Goal: Navigation & Orientation: Find specific page/section

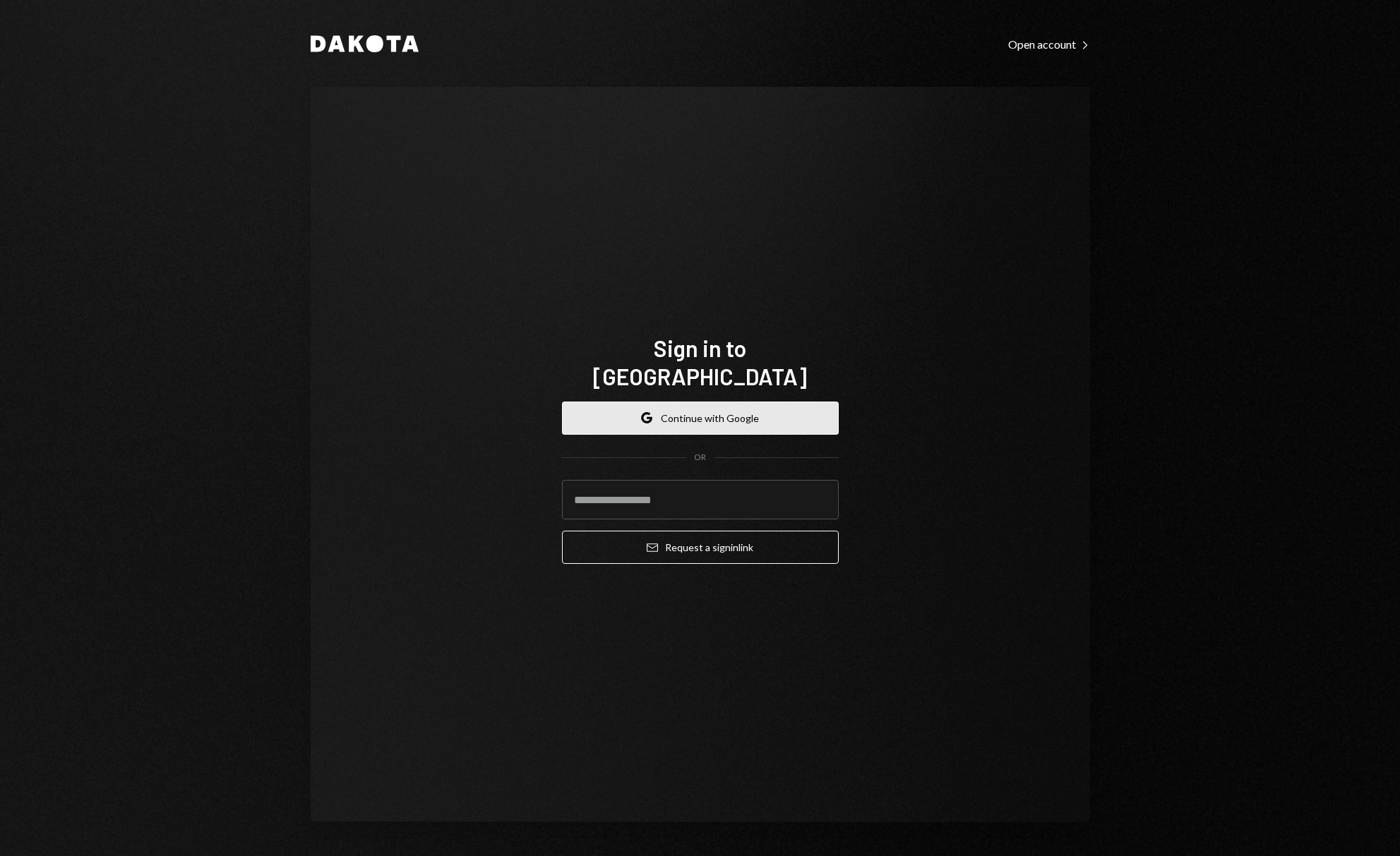
click at [710, 402] on button "Google Continue with Google" at bounding box center [700, 418] width 276 height 33
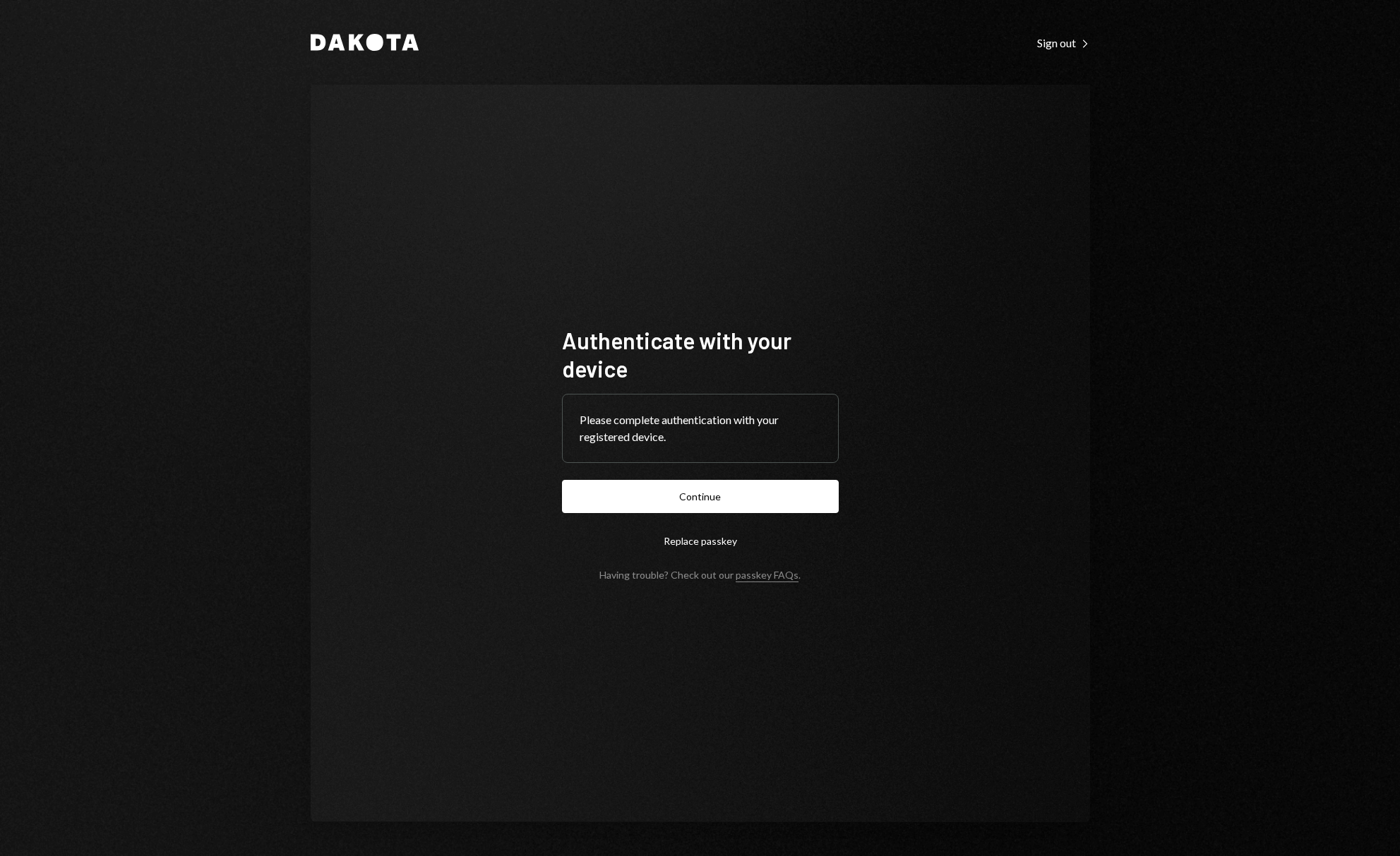
click at [894, 495] on div "Authenticate with your device Please complete authentication with your register…" at bounding box center [700, 453] width 779 height 737
click at [781, 503] on button "Continue" at bounding box center [700, 497] width 276 height 33
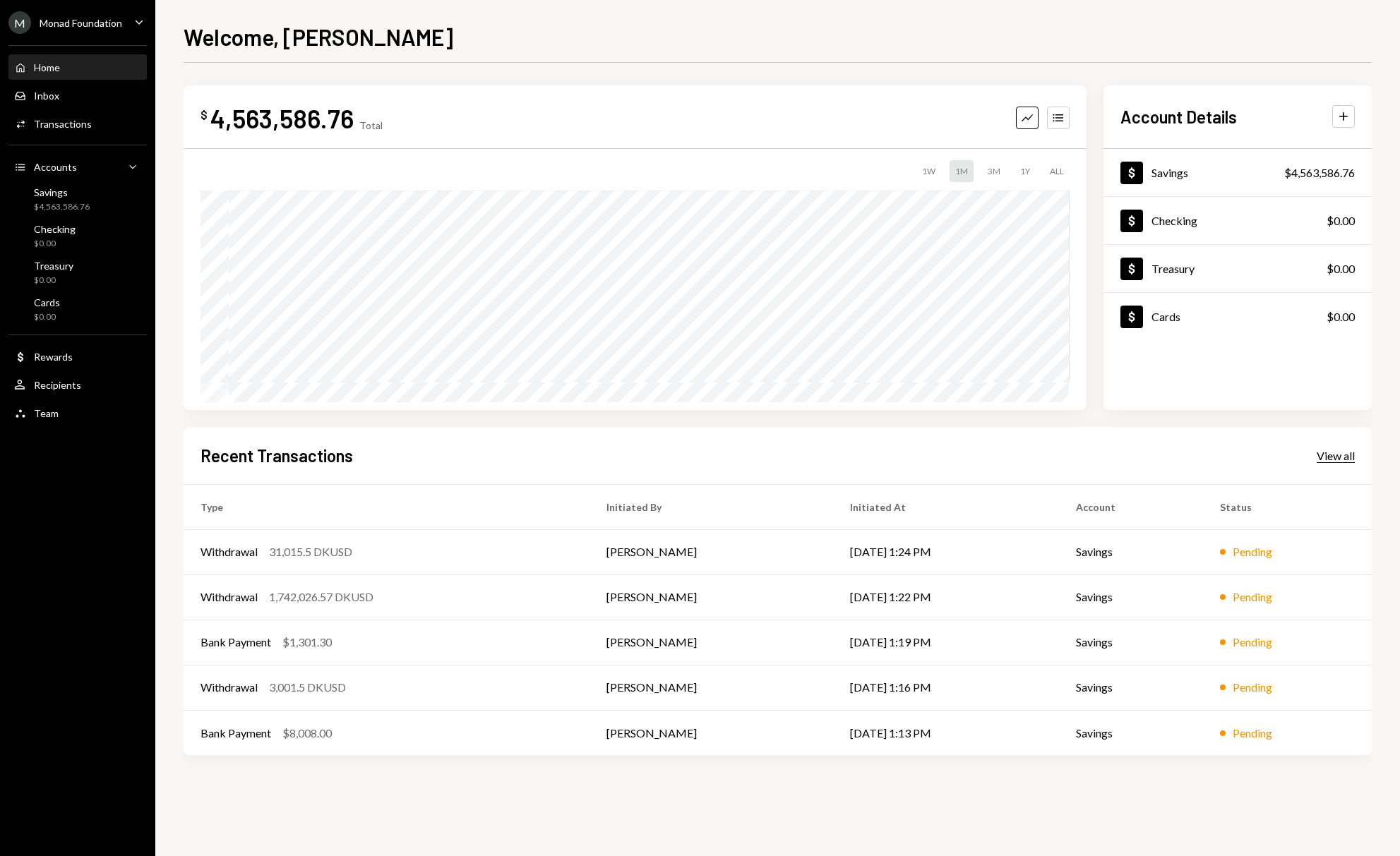
click at [1338, 456] on div "View all" at bounding box center [1336, 455] width 38 height 14
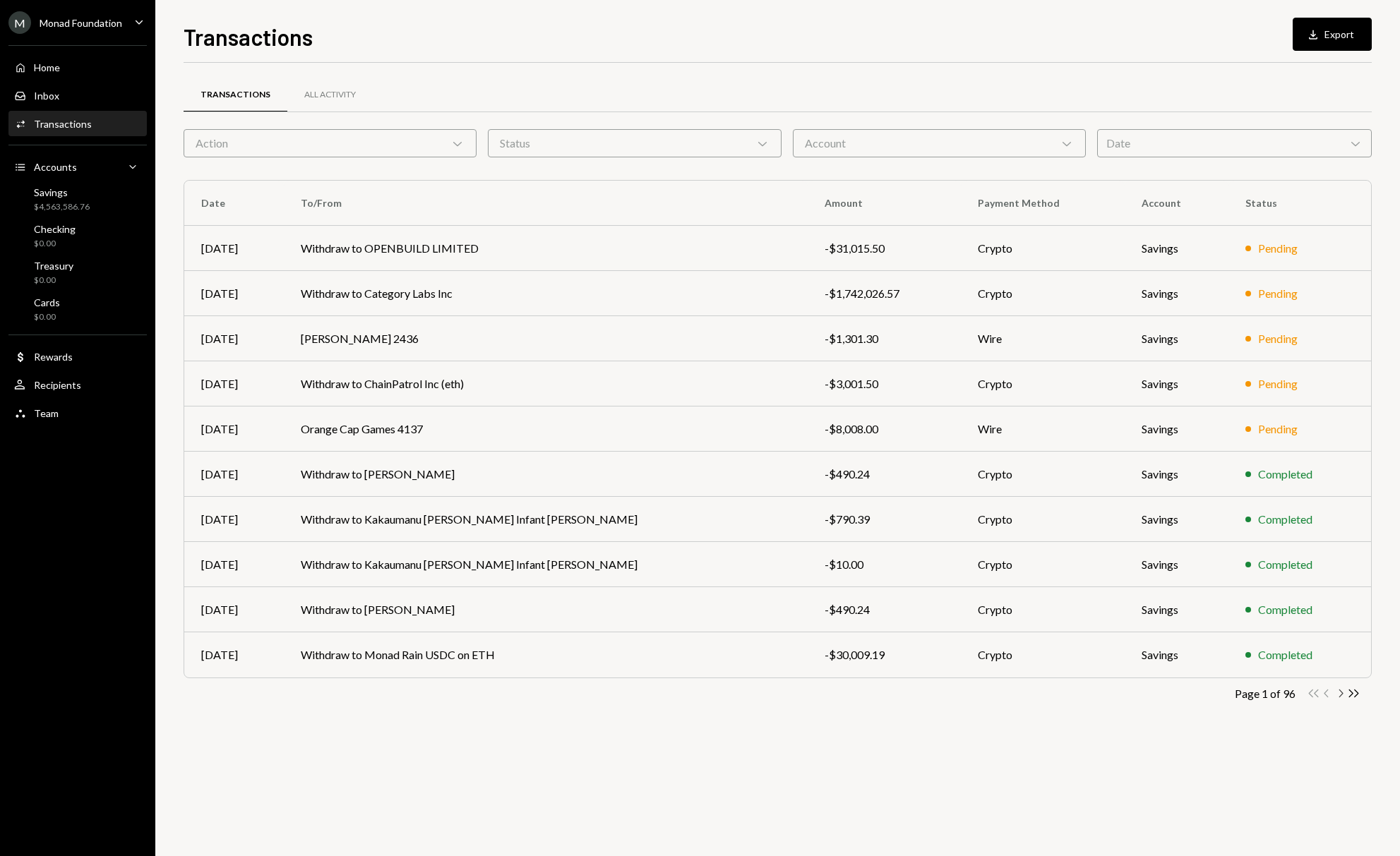
click at [1338, 691] on icon "Chevron Right" at bounding box center [1340, 693] width 13 height 13
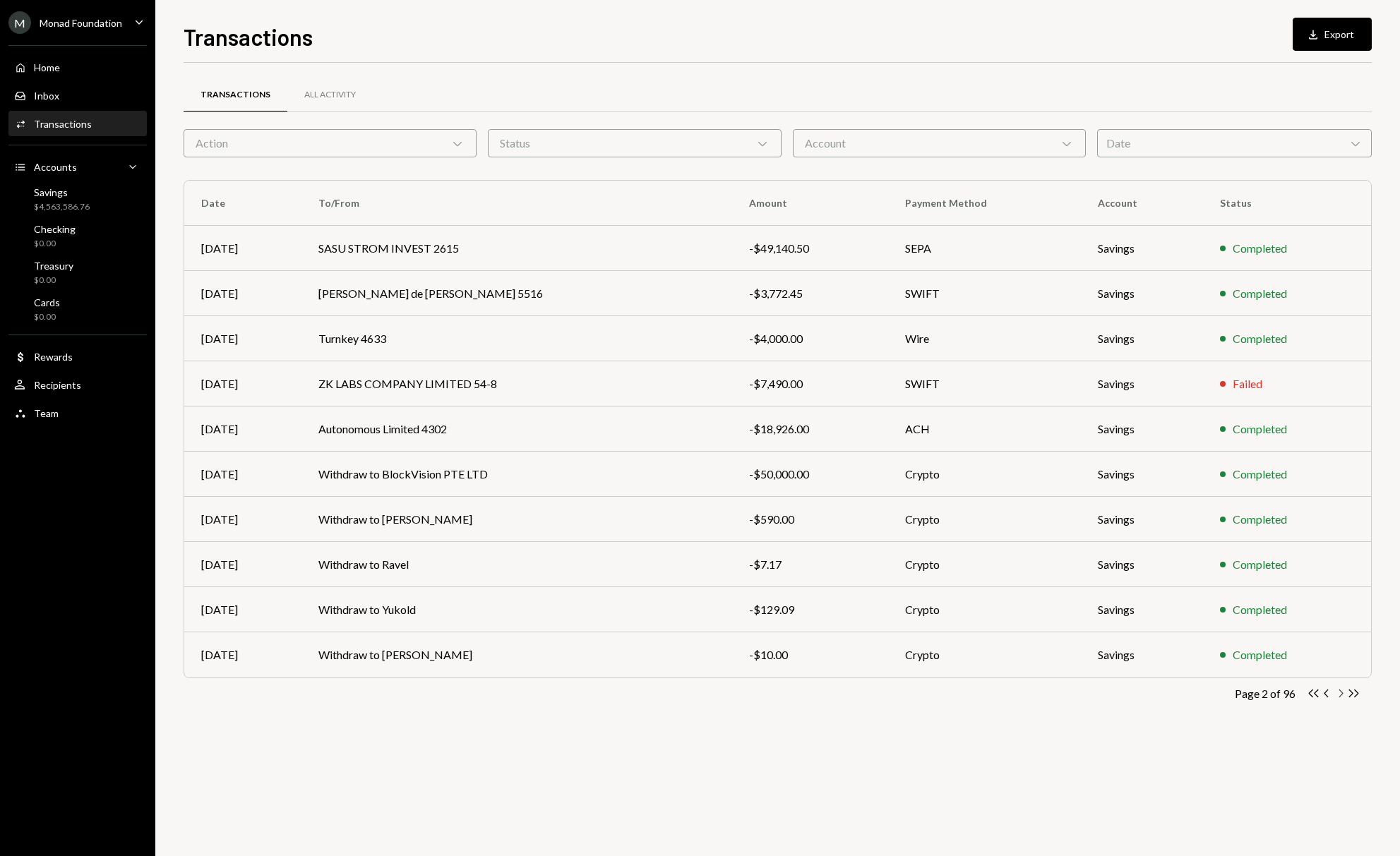
click at [1338, 691] on icon "Chevron Right" at bounding box center [1340, 693] width 13 height 13
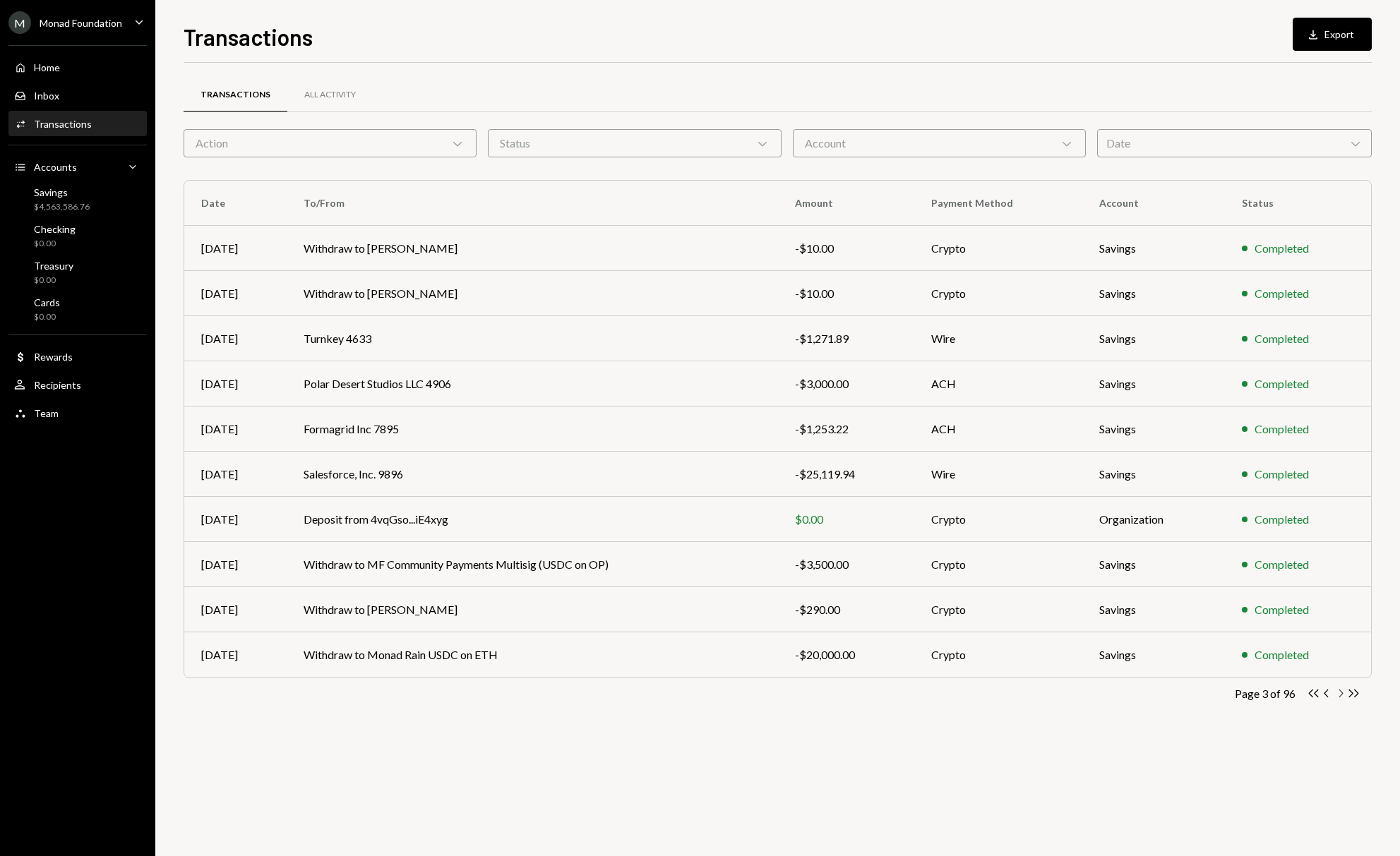
click at [1341, 690] on icon "Chevron Right" at bounding box center [1340, 693] width 13 height 13
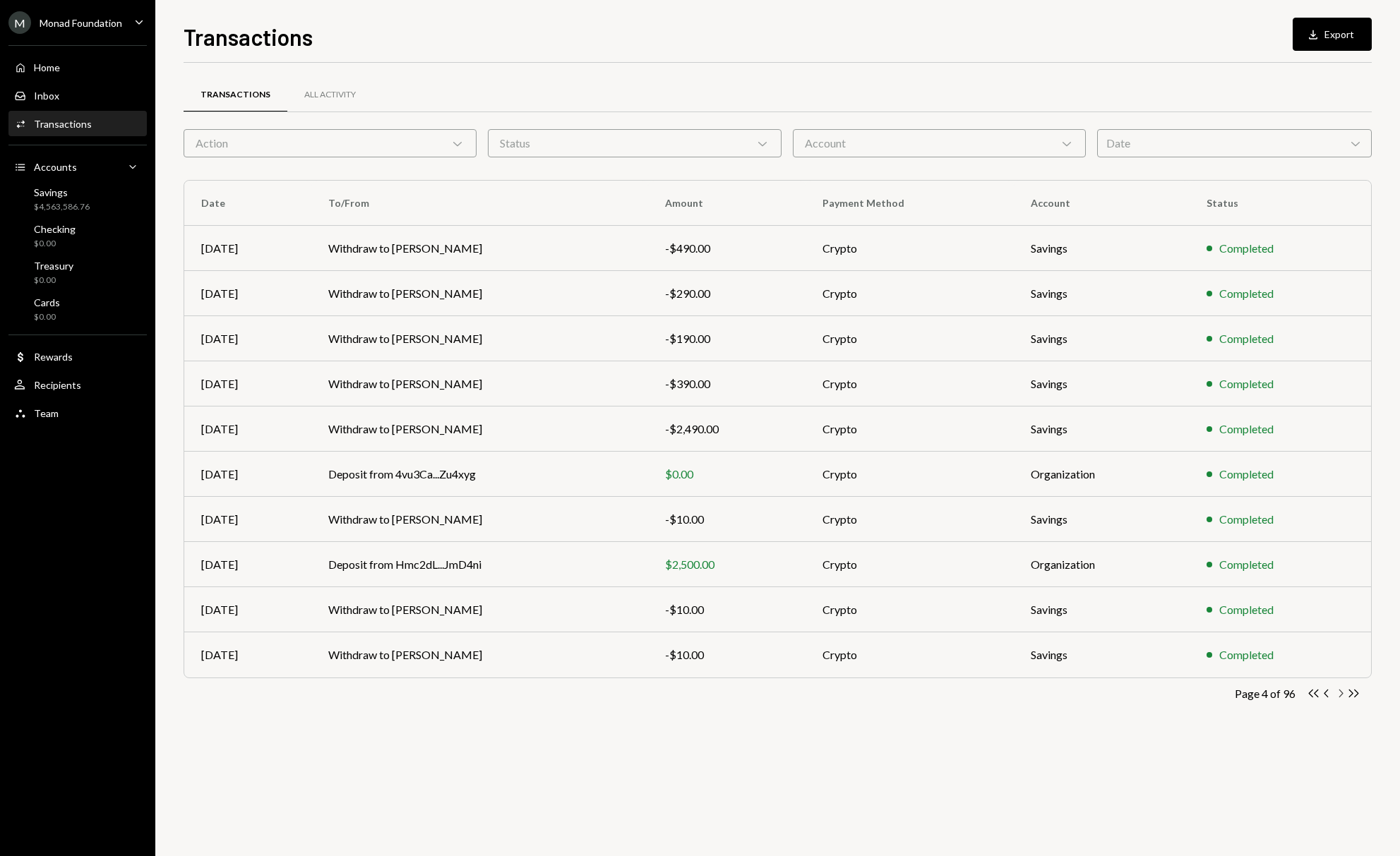
click at [1341, 690] on icon "Chevron Right" at bounding box center [1340, 693] width 13 height 13
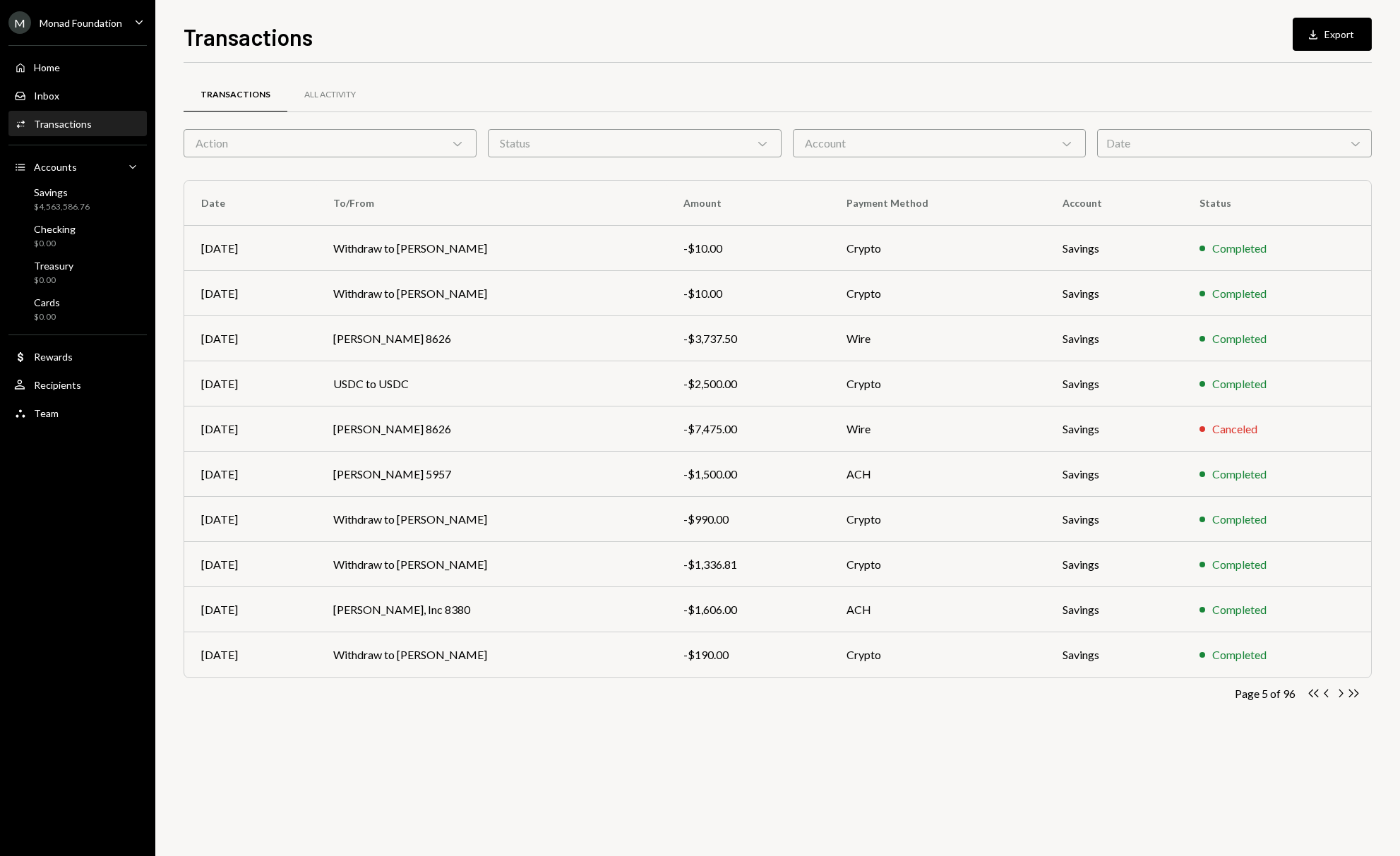
click at [1341, 690] on icon "Chevron Right" at bounding box center [1340, 693] width 13 height 13
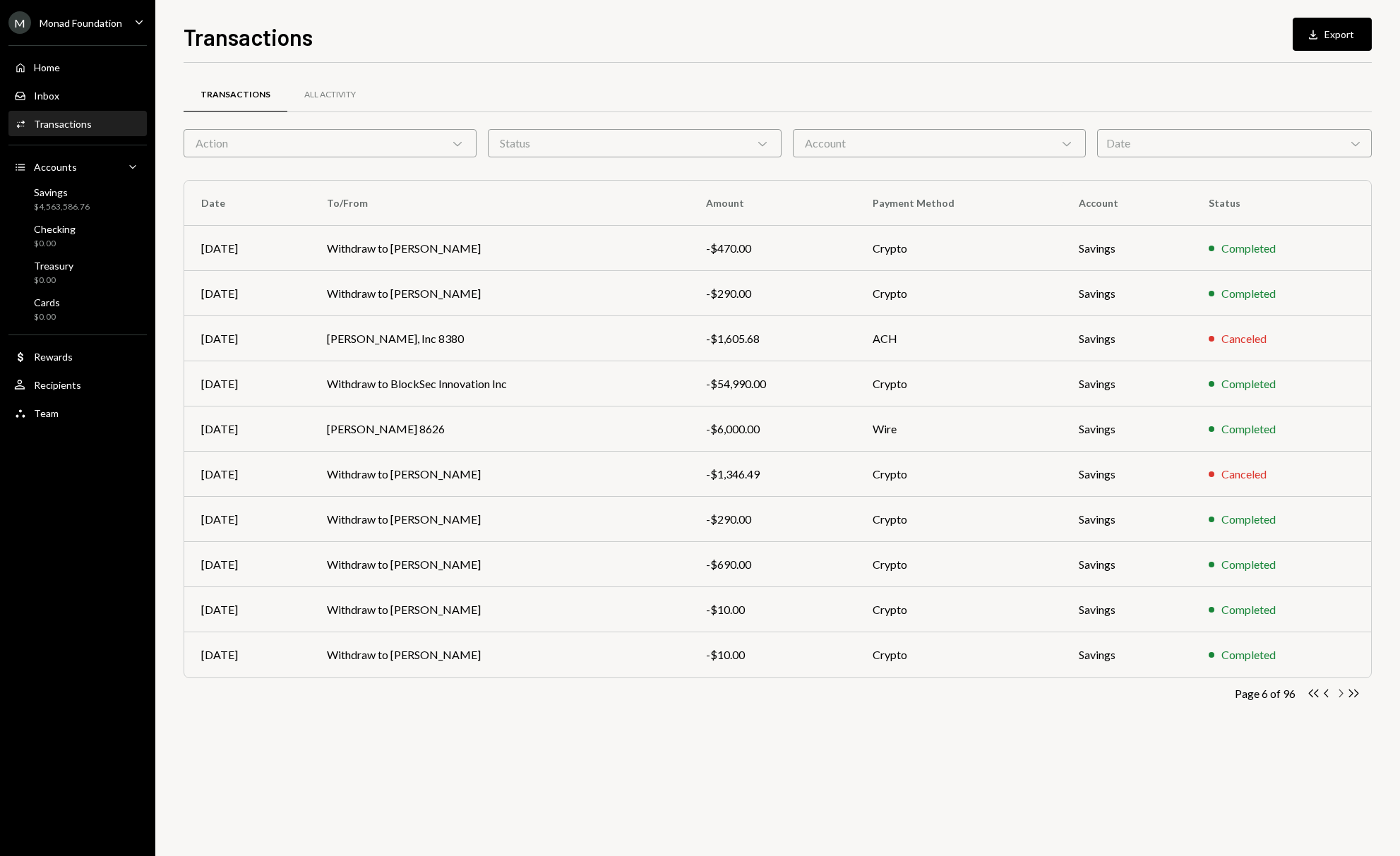
click at [1341, 689] on icon "Chevron Right" at bounding box center [1340, 693] width 13 height 13
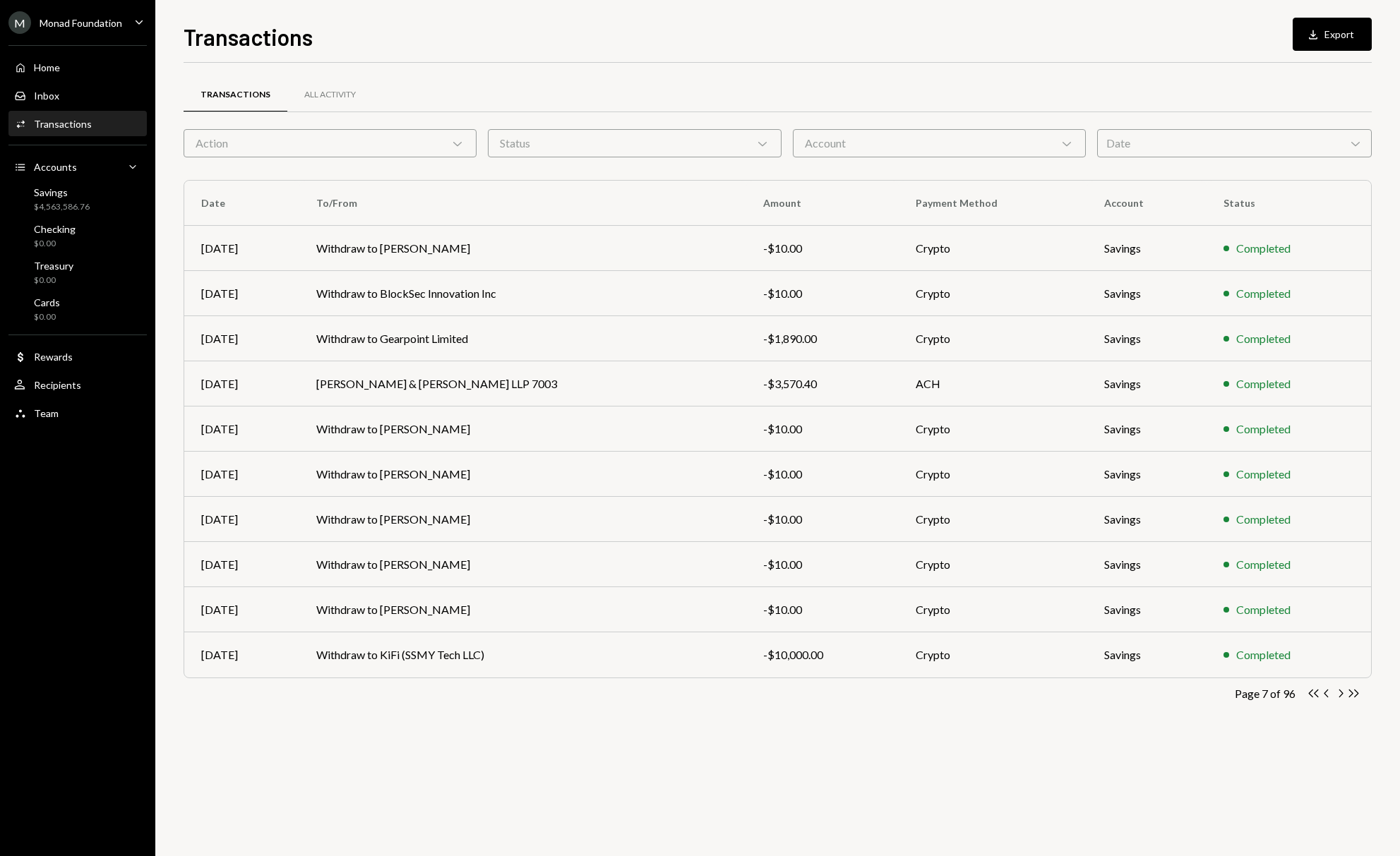
click at [1341, 689] on icon "Chevron Right" at bounding box center [1340, 693] width 13 height 13
